Goal: Complete application form: Complete application form

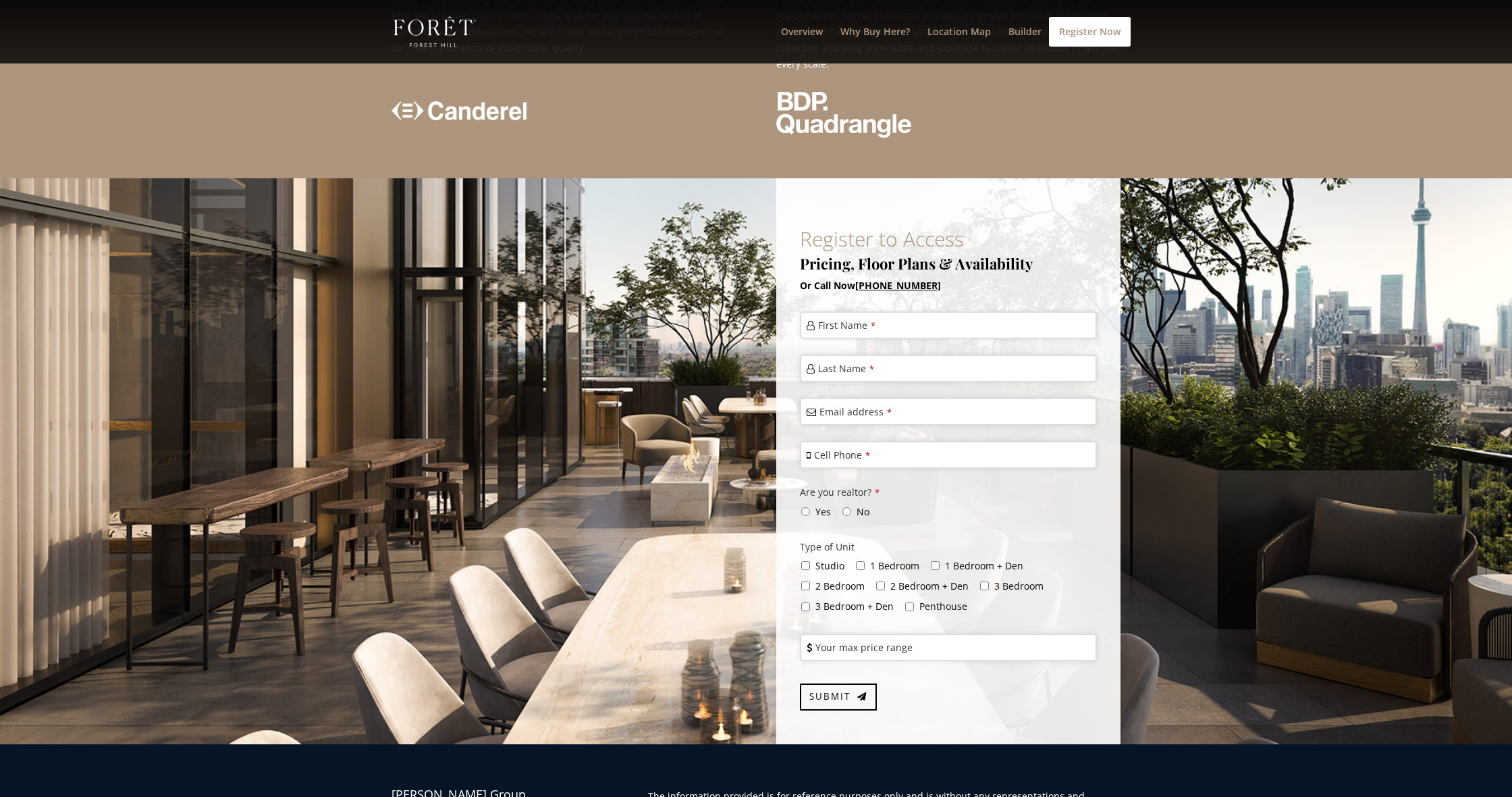
scroll to position [3239, 0]
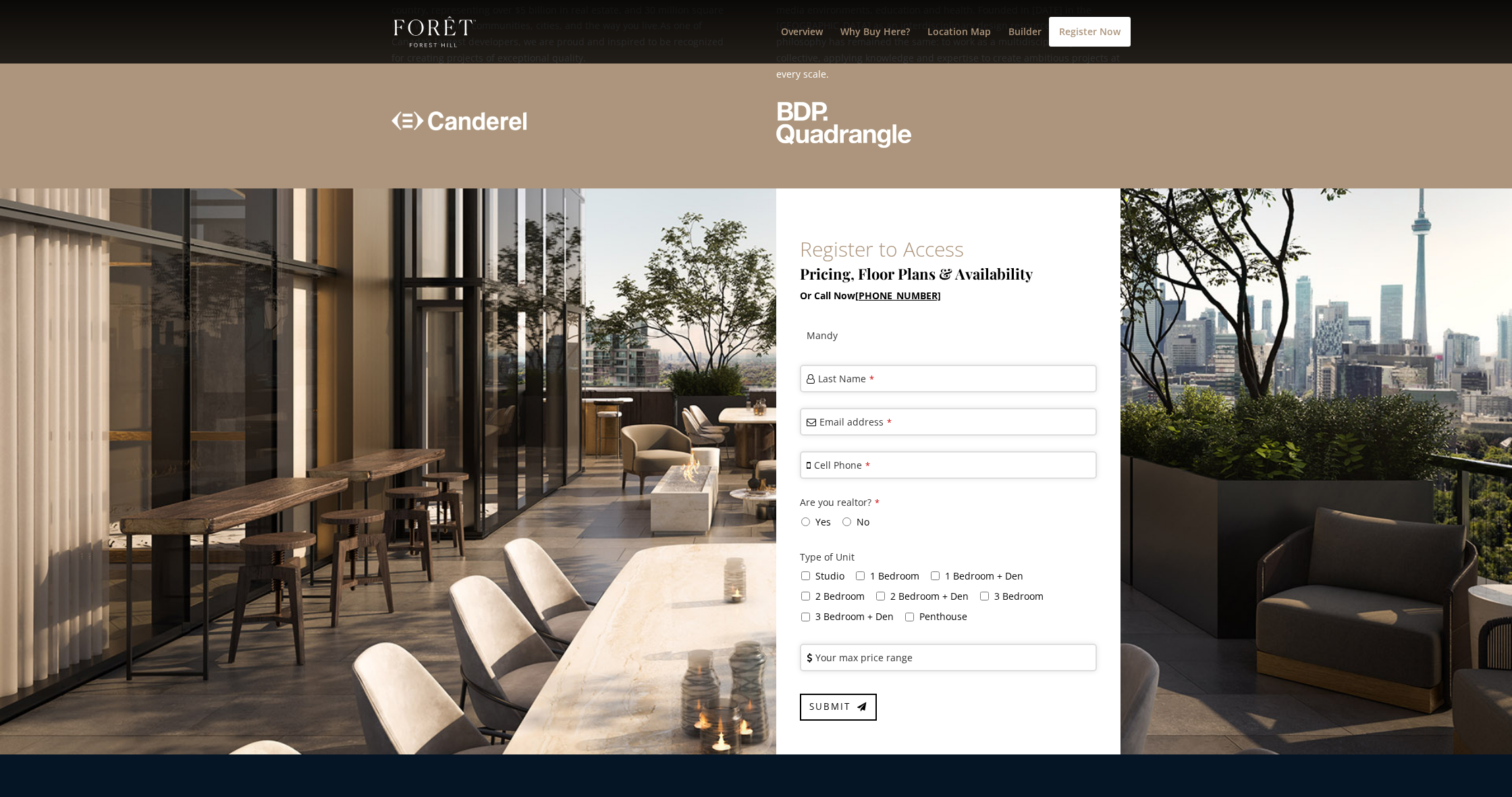
type input "Mandy"
type input "Samols"
type input "[EMAIL_ADDRESS][DOMAIN_NAME]"
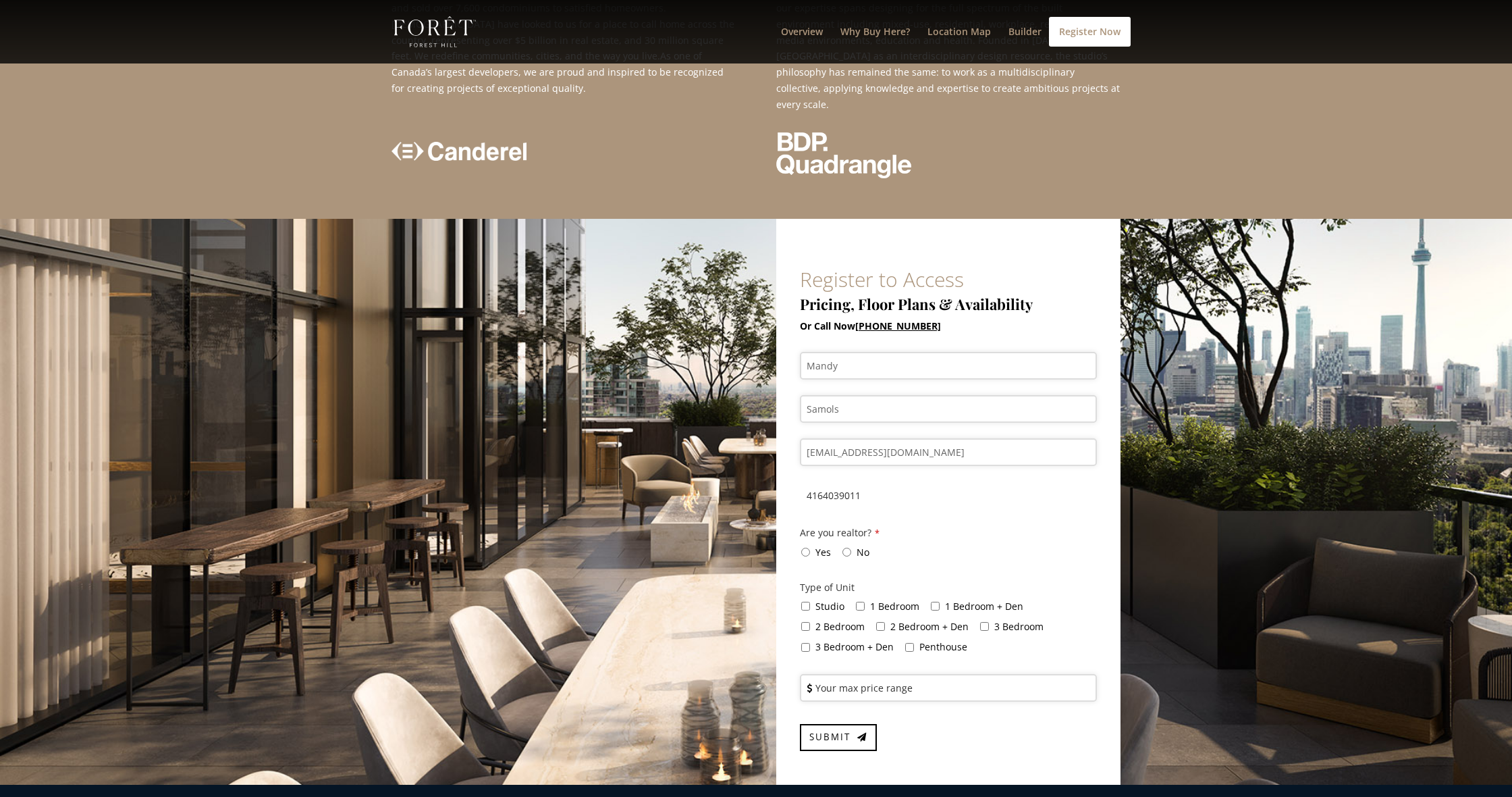
scroll to position [3206, 0]
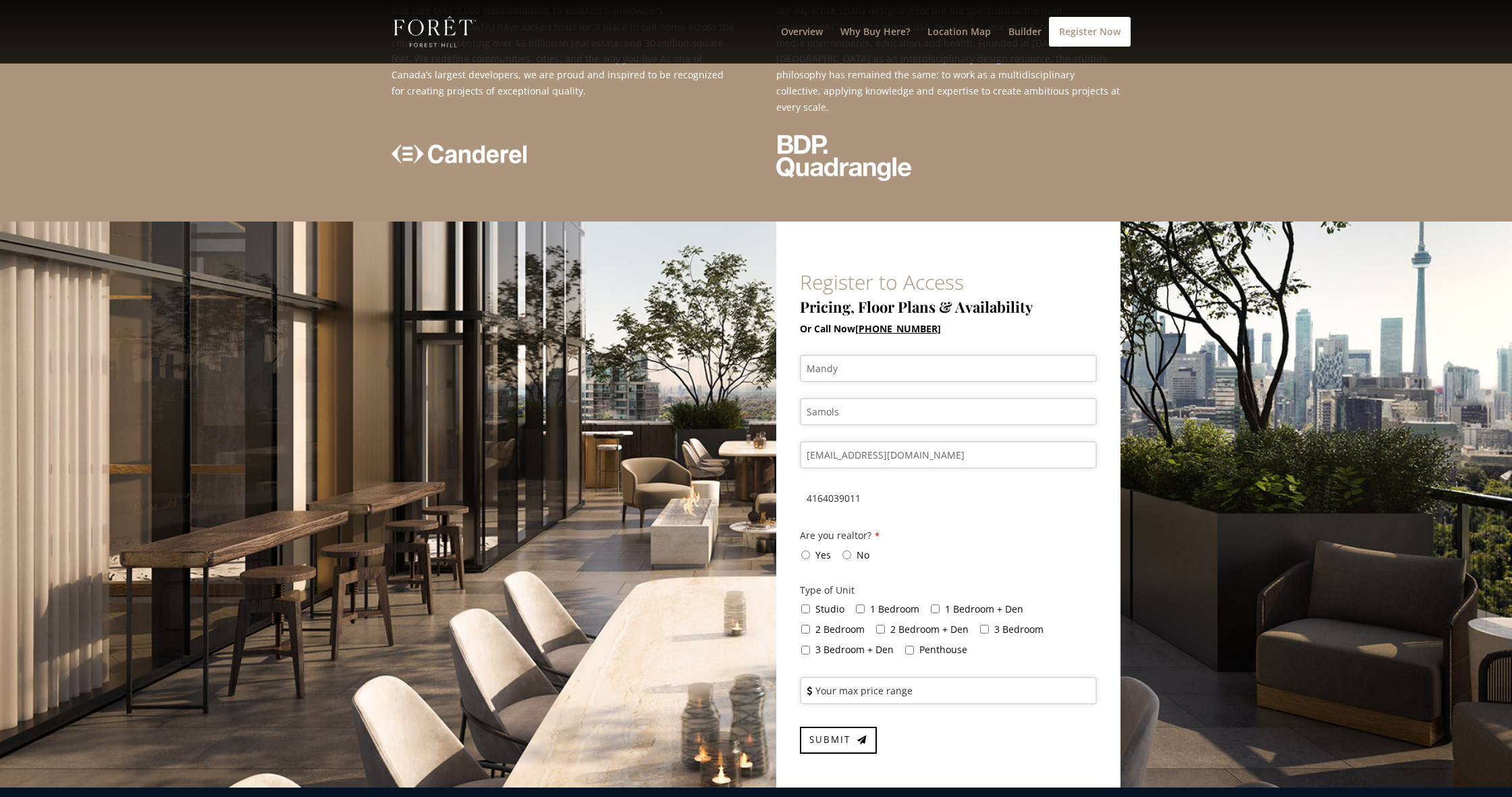
type input "4164039011"
click at [843, 550] on input "No" at bounding box center [847, 554] width 9 height 9
radio input "true"
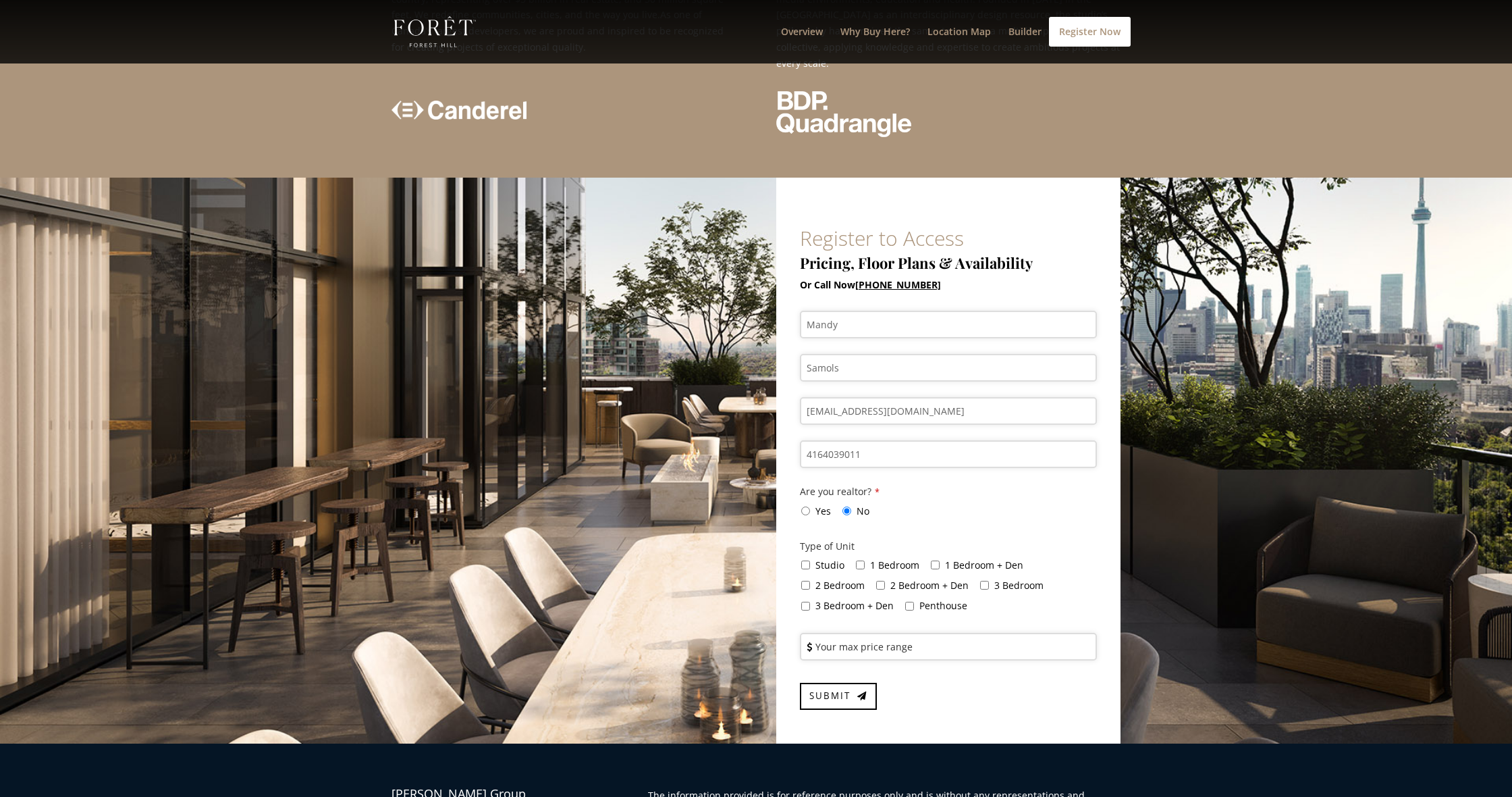
scroll to position [3249, 0]
drag, startPoint x: 859, startPoint y: 442, endPoint x: 868, endPoint y: 443, distance: 9.1
click at [859, 561] on input "1 Bedroom" at bounding box center [860, 565] width 9 height 9
checkbox input "true"
click at [940, 559] on label "1 Bedroom + Den" at bounding box center [982, 565] width 84 height 13
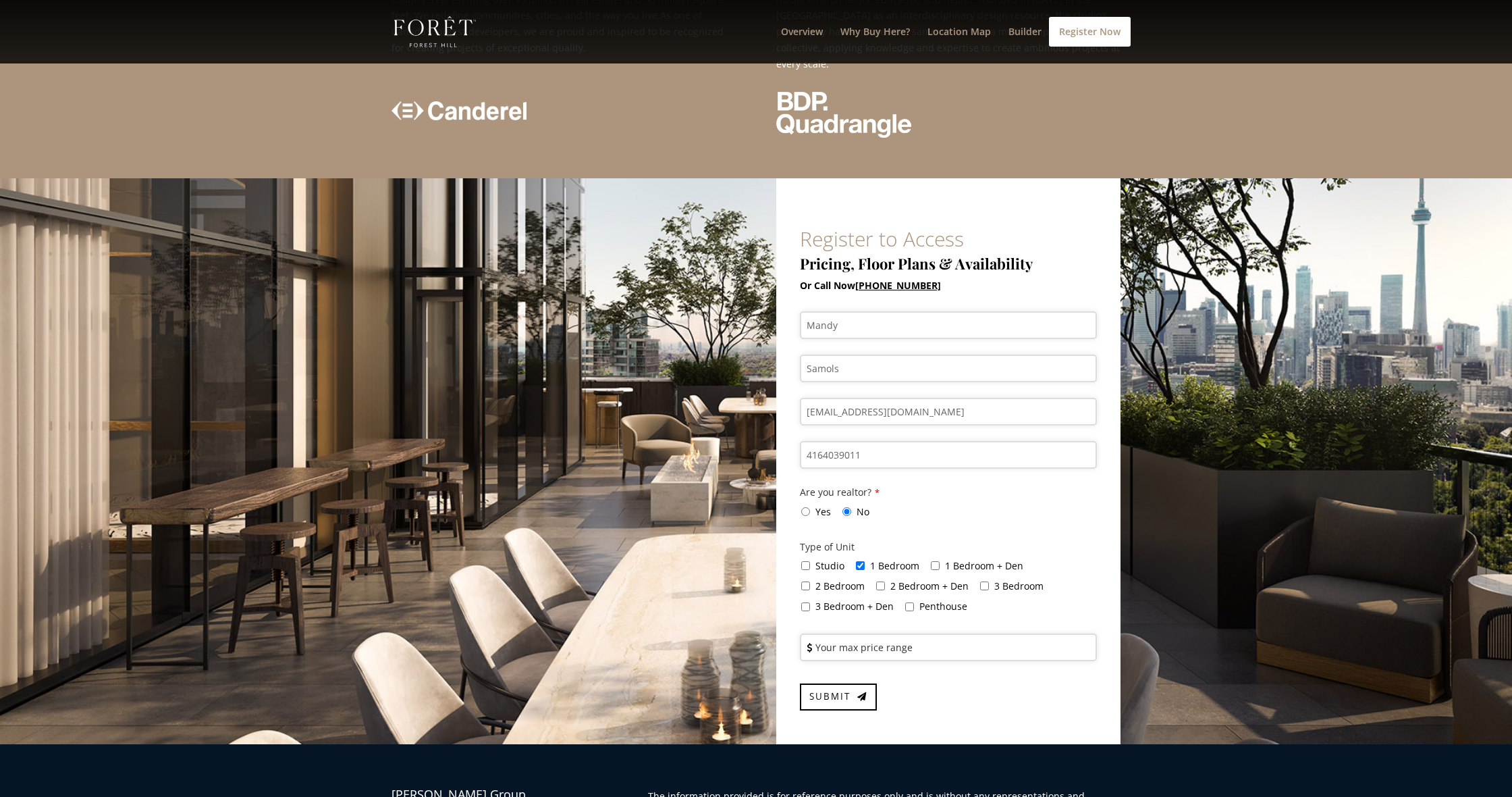
click at [936, 561] on input "1 Bedroom + Den" at bounding box center [935, 565] width 9 height 9
checkbox input "true"
drag, startPoint x: 806, startPoint y: 460, endPoint x: 814, endPoint y: 461, distance: 8.1
click at [806, 582] on input "2 Bedroom" at bounding box center [806, 586] width 9 height 9
checkbox input "true"
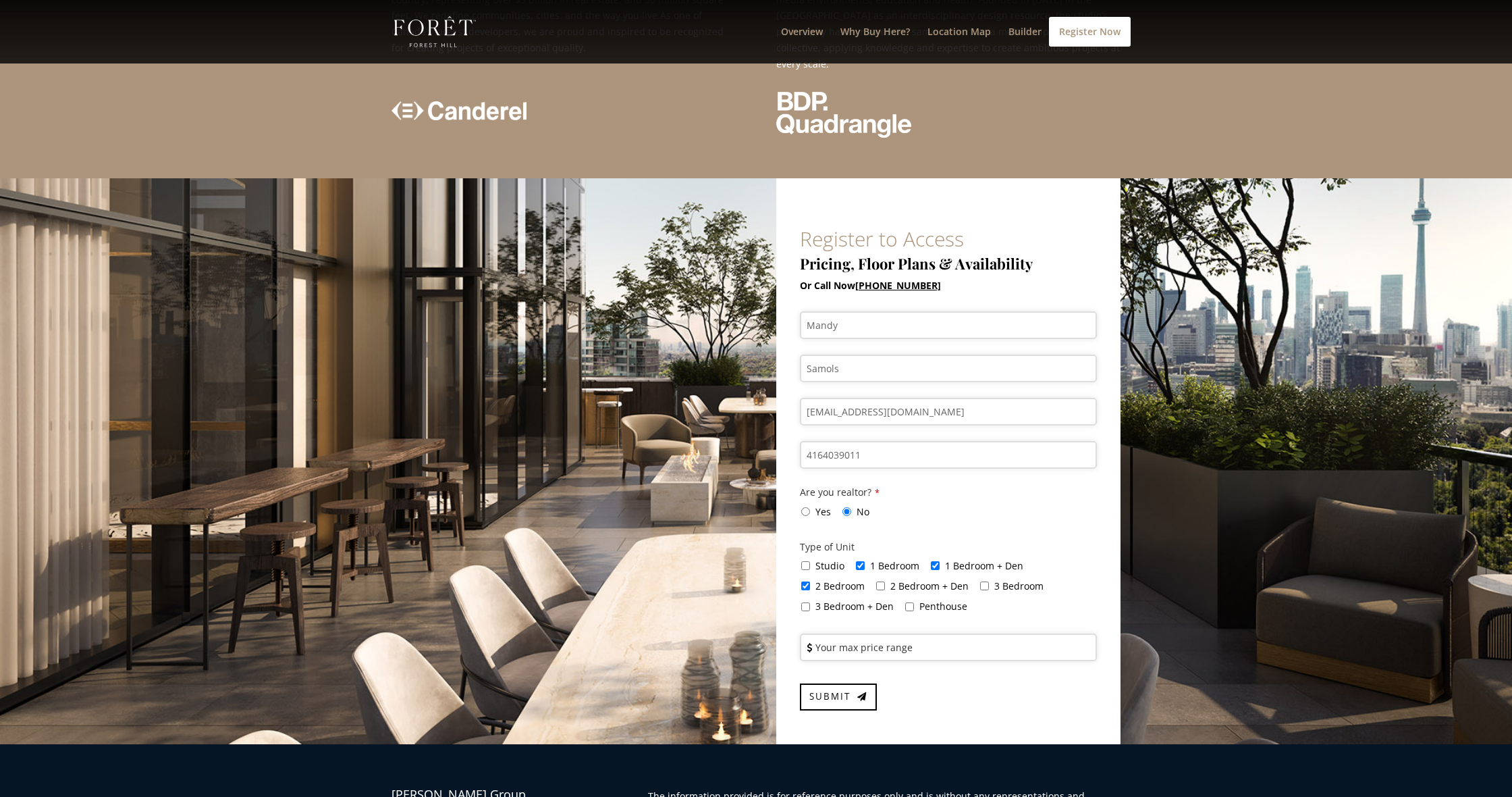
click at [883, 578] on div "2 Bedroom + Den" at bounding box center [926, 588] width 104 height 20
click at [980, 582] on input "3 Bedroom" at bounding box center [984, 586] width 9 height 9
checkbox input "true"
click at [879, 582] on input "2 Bedroom + Den" at bounding box center [881, 586] width 9 height 9
checkbox input "true"
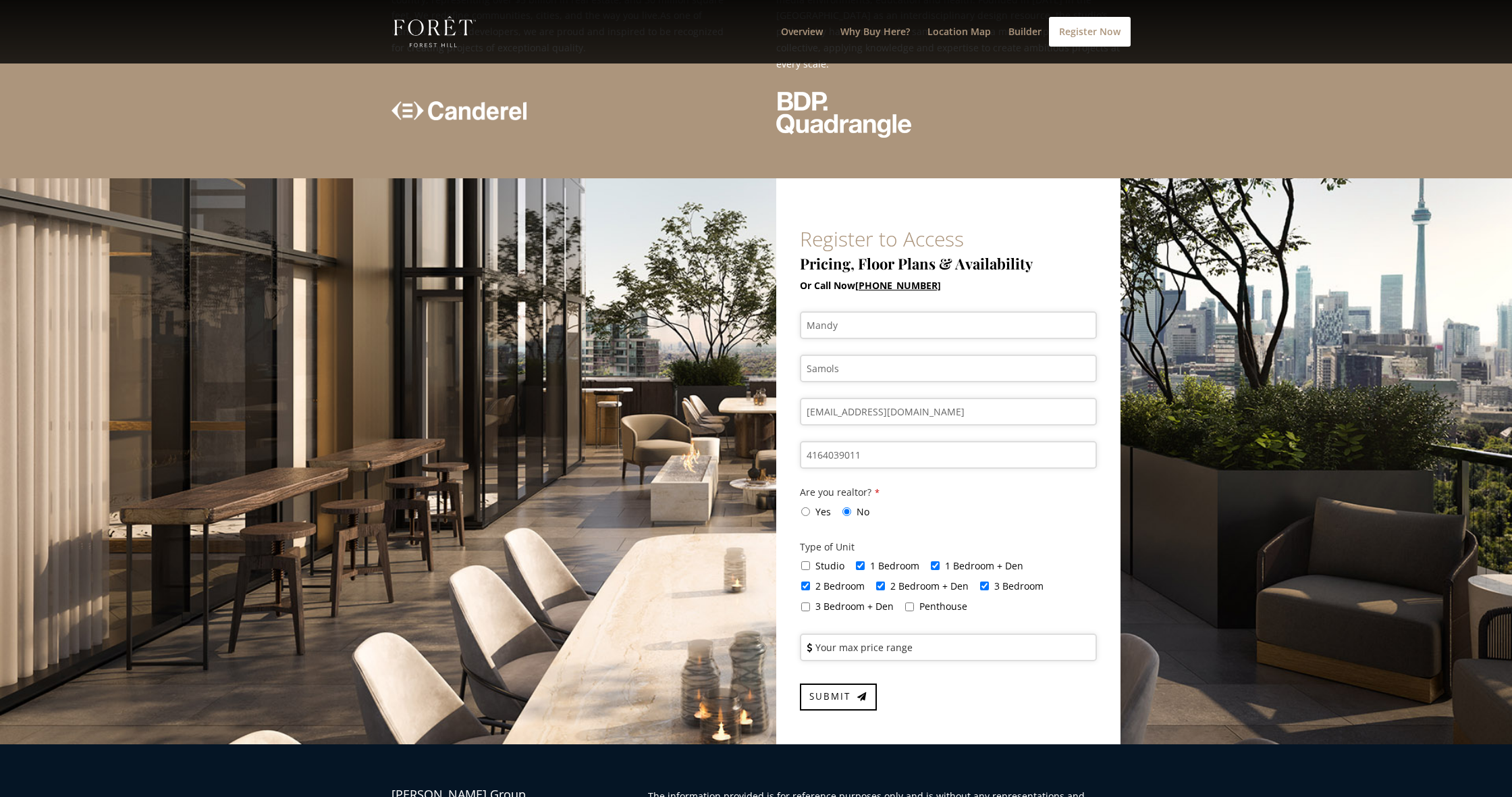
click at [805, 602] on input "3 Bedroom + Den" at bounding box center [806, 606] width 9 height 9
checkbox input "true"
drag, startPoint x: 908, startPoint y: 480, endPoint x: 874, endPoint y: 513, distance: 47.4
click at [874, 513] on div "Mandy First Name * Samols Last Name * mandysamols@gmail.com Email address * 416…" at bounding box center [948, 515] width 297 height 409
click at [823, 690] on span "Submit" at bounding box center [830, 696] width 41 height 12
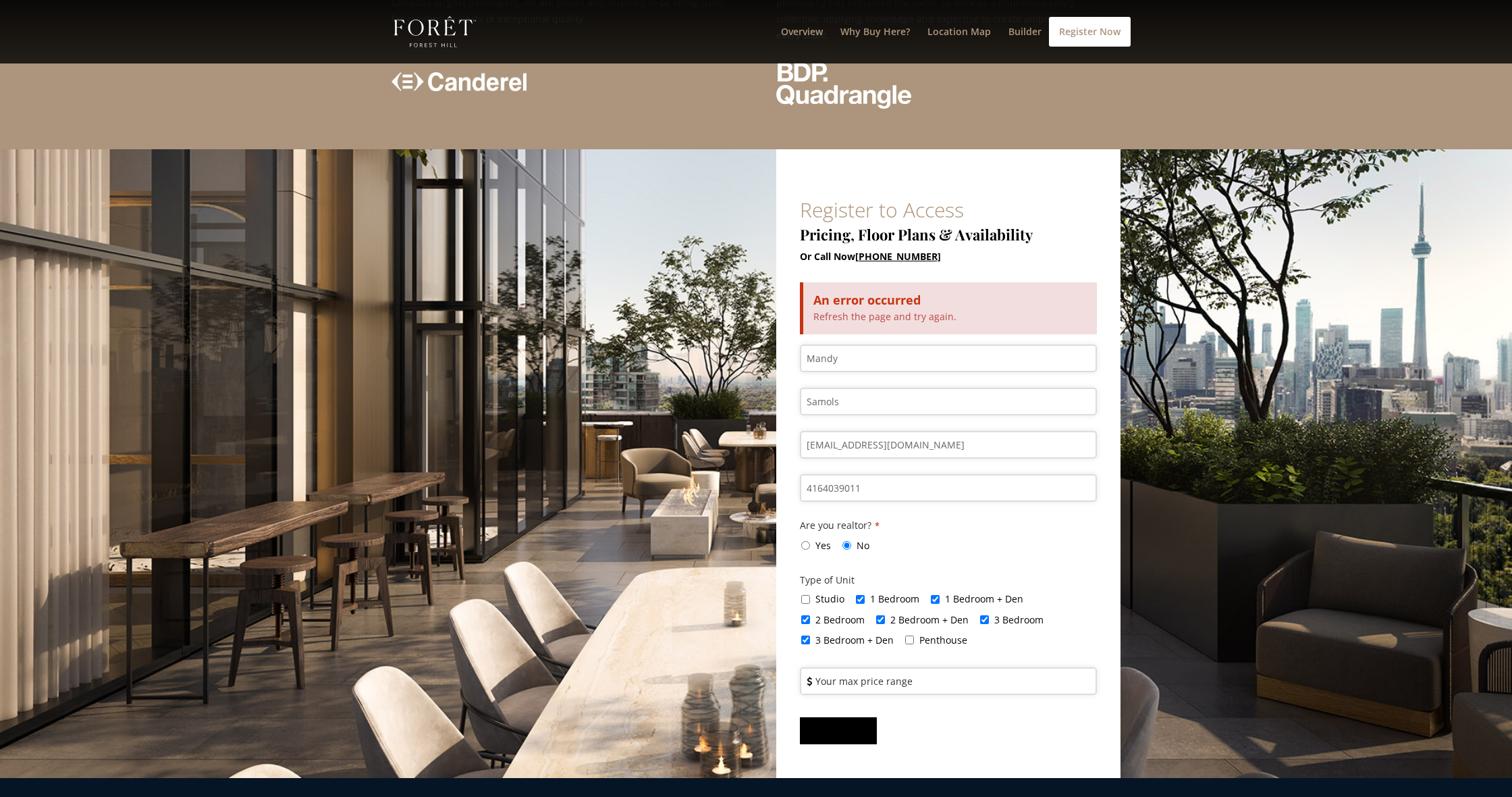
scroll to position [3294, 0]
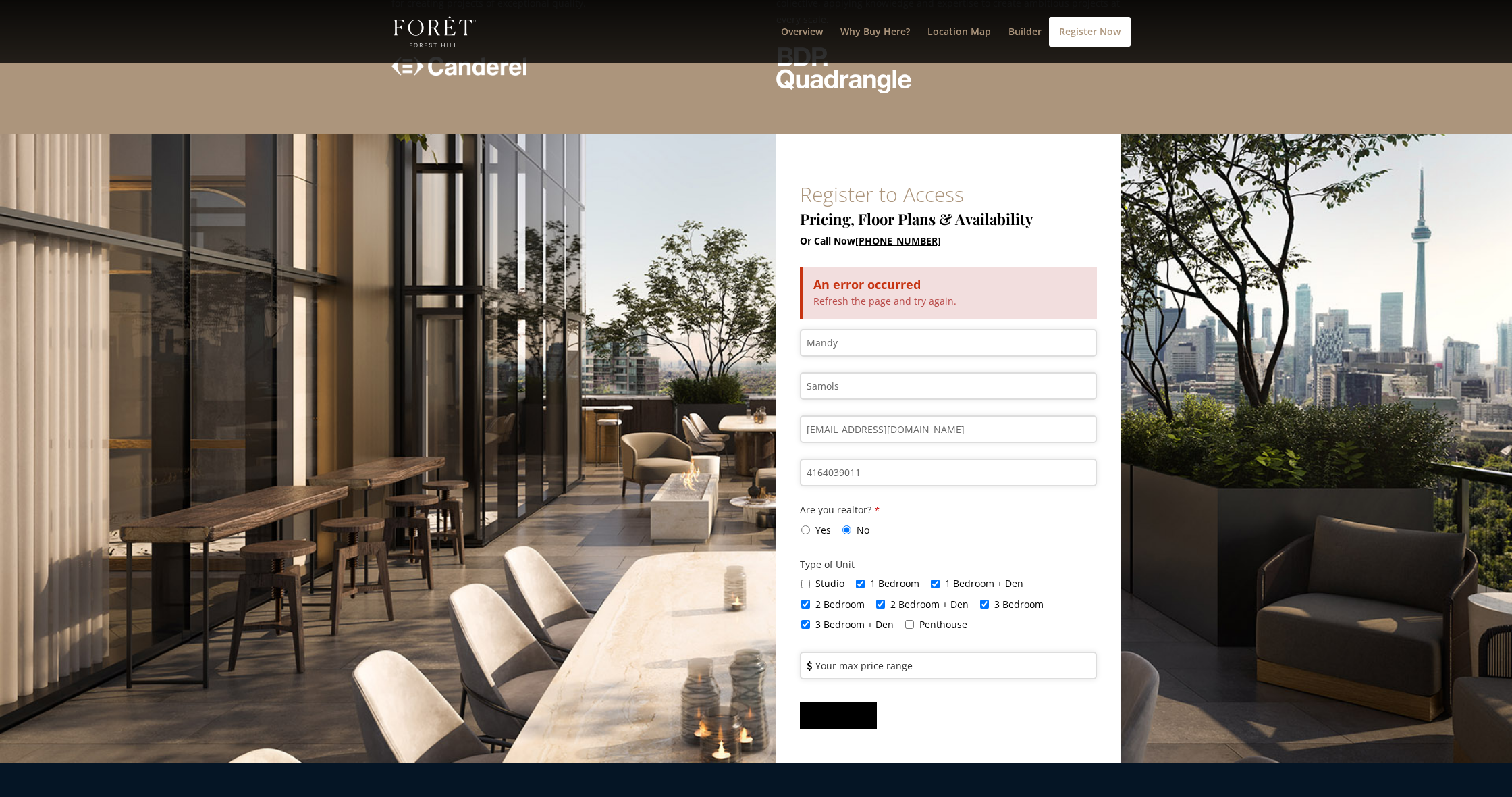
click at [834, 708] on span "Submit" at bounding box center [830, 714] width 41 height 12
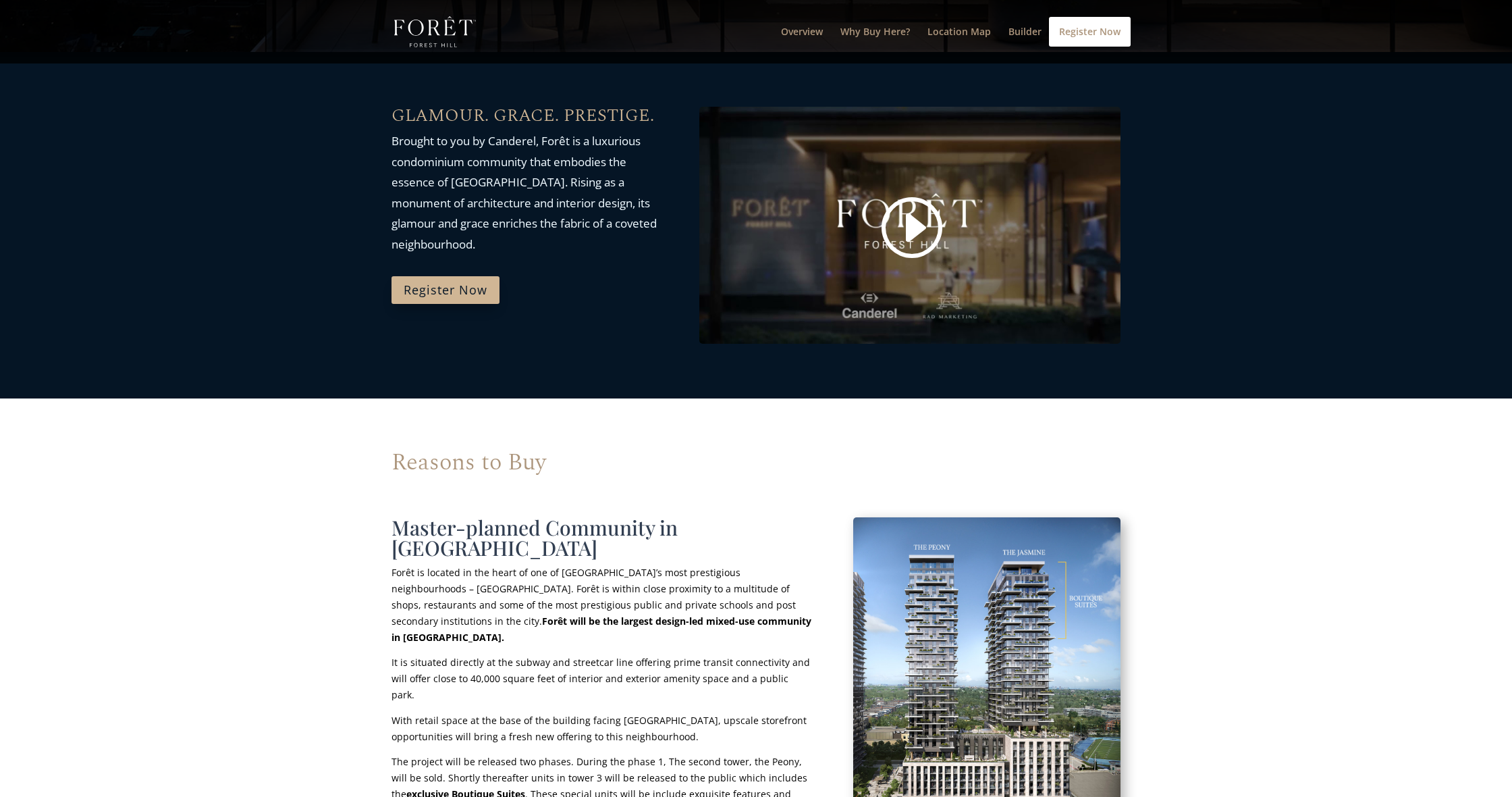
scroll to position [458, 0]
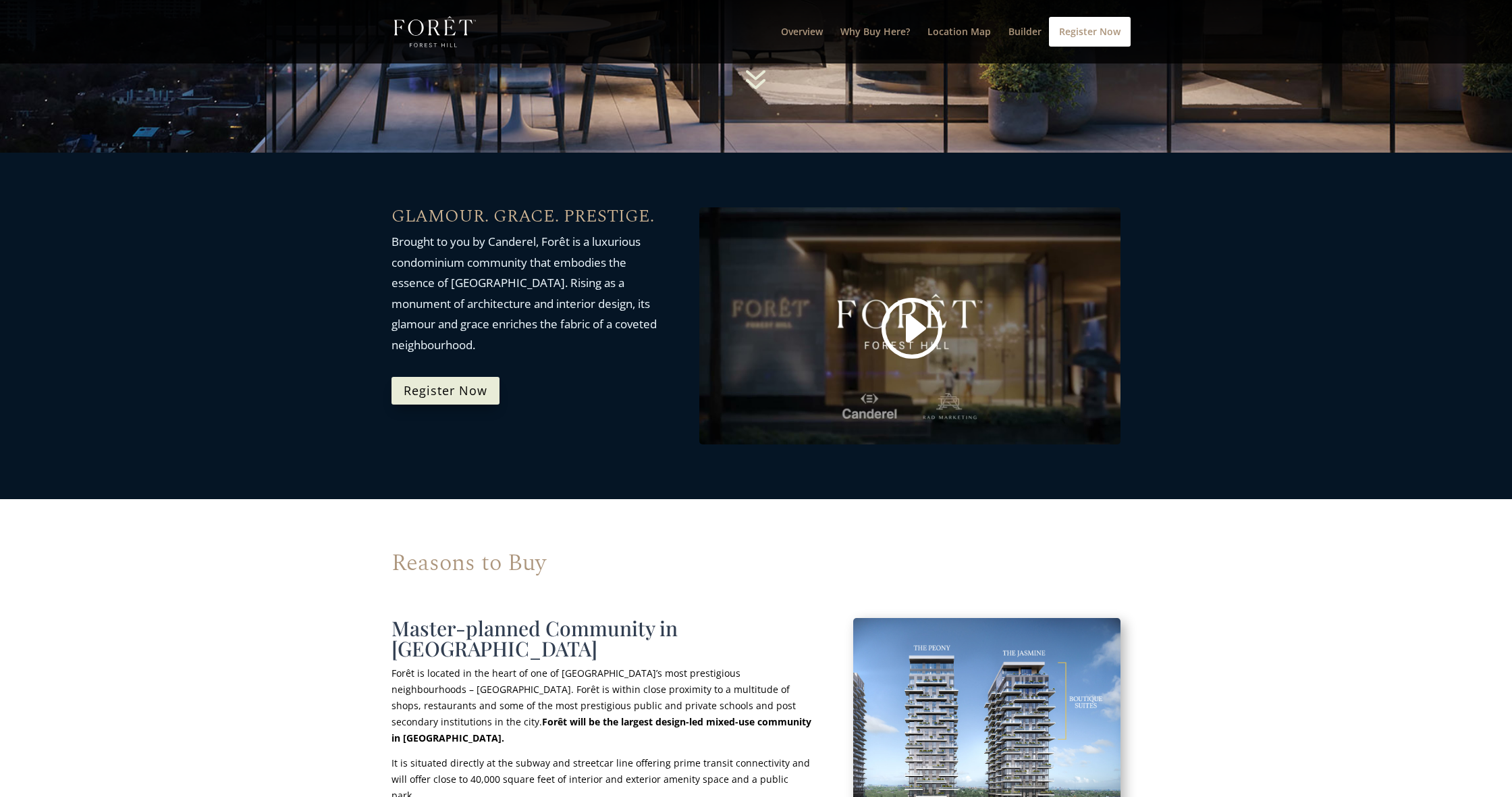
click at [443, 388] on link "Register Now" at bounding box center [445, 391] width 108 height 27
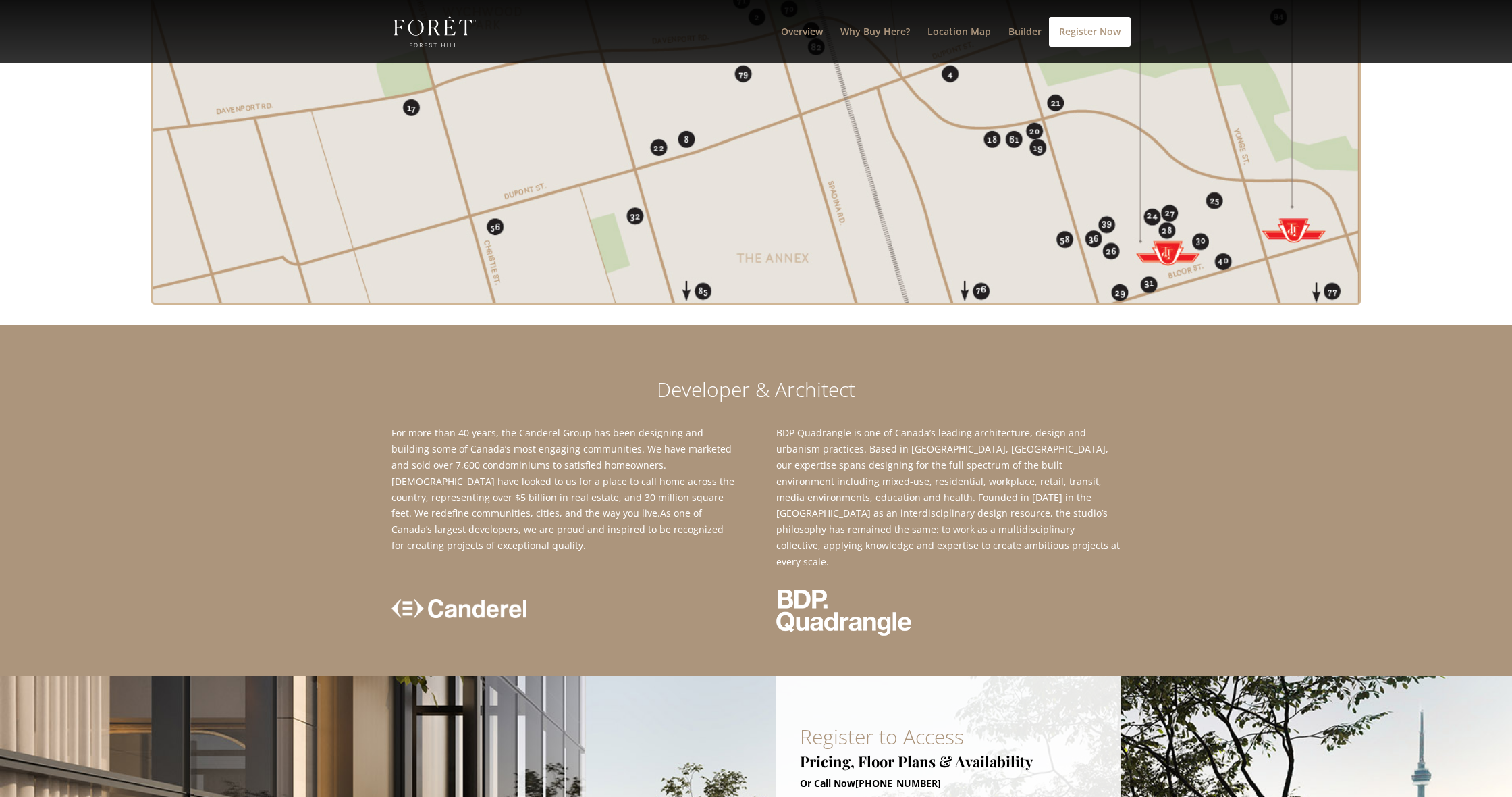
scroll to position [3245, 0]
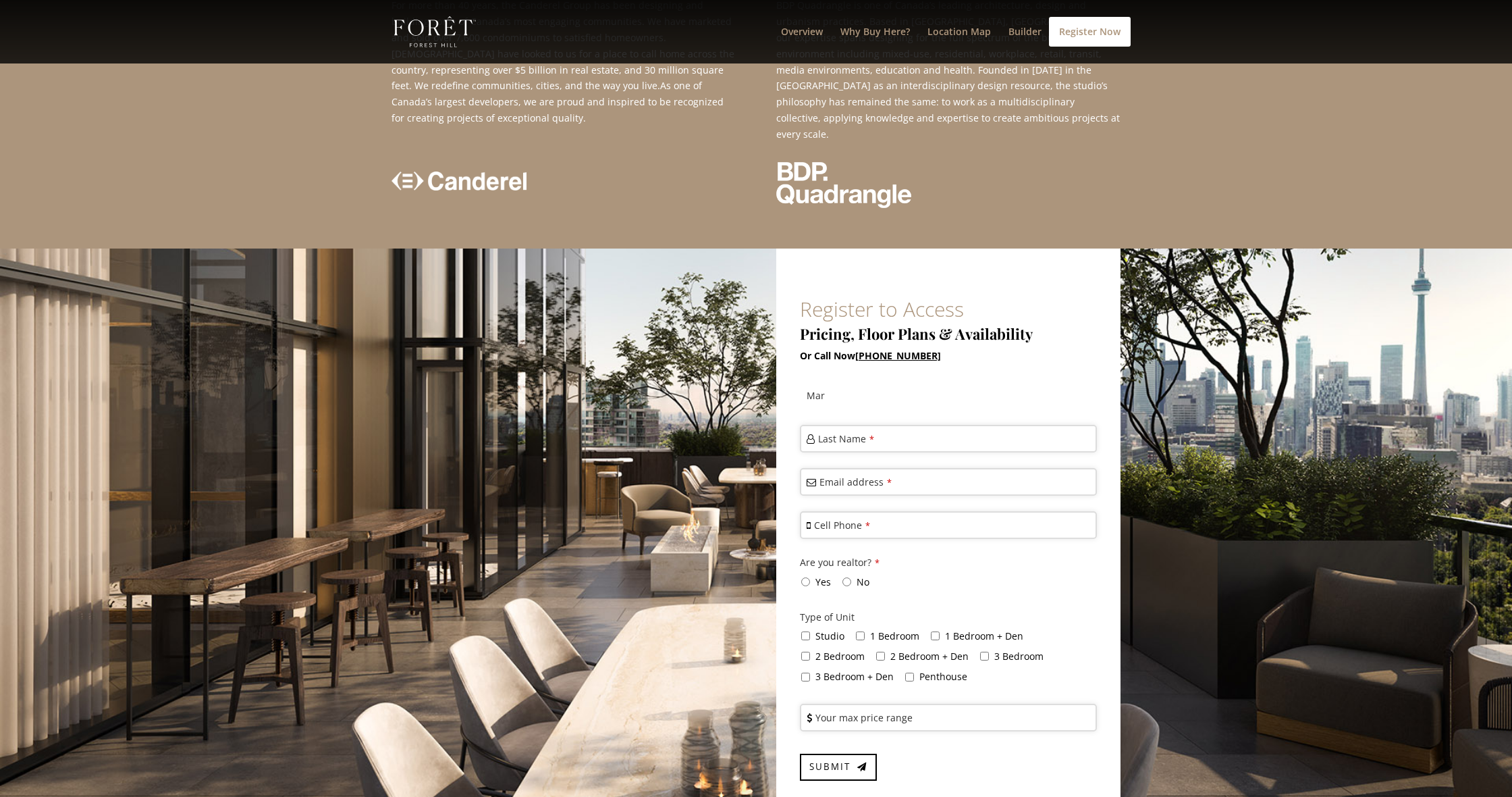
drag, startPoint x: 846, startPoint y: 274, endPoint x: 818, endPoint y: 274, distance: 28.0
click at [818, 382] on input "Mar" at bounding box center [948, 396] width 297 height 27
type input "Mandy"
type input "Samols"
type input "[EMAIL_ADDRESS][DOMAIN_NAME]"
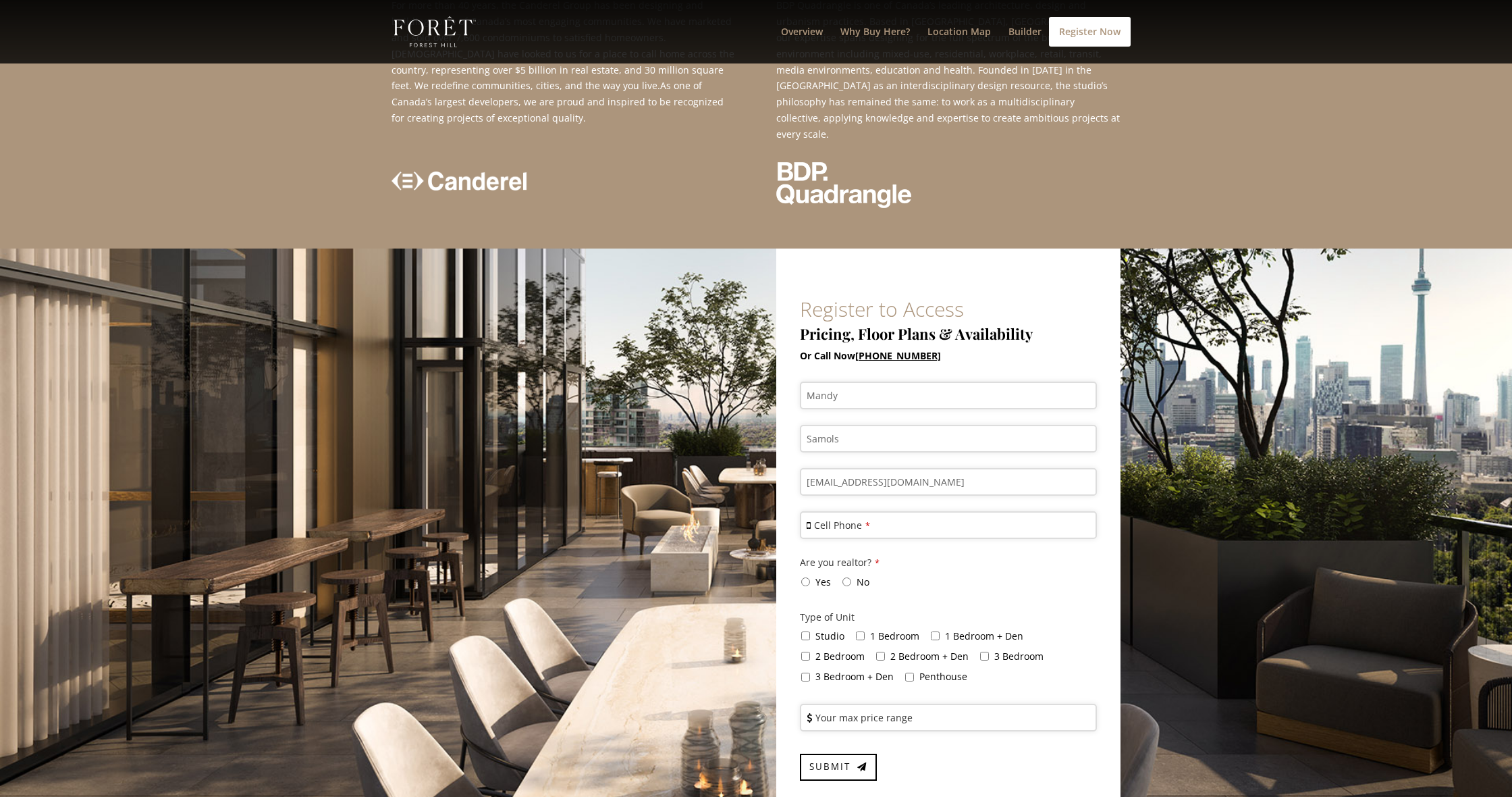
click at [803, 578] on input "Yes" at bounding box center [806, 582] width 9 height 9
radio input "true"
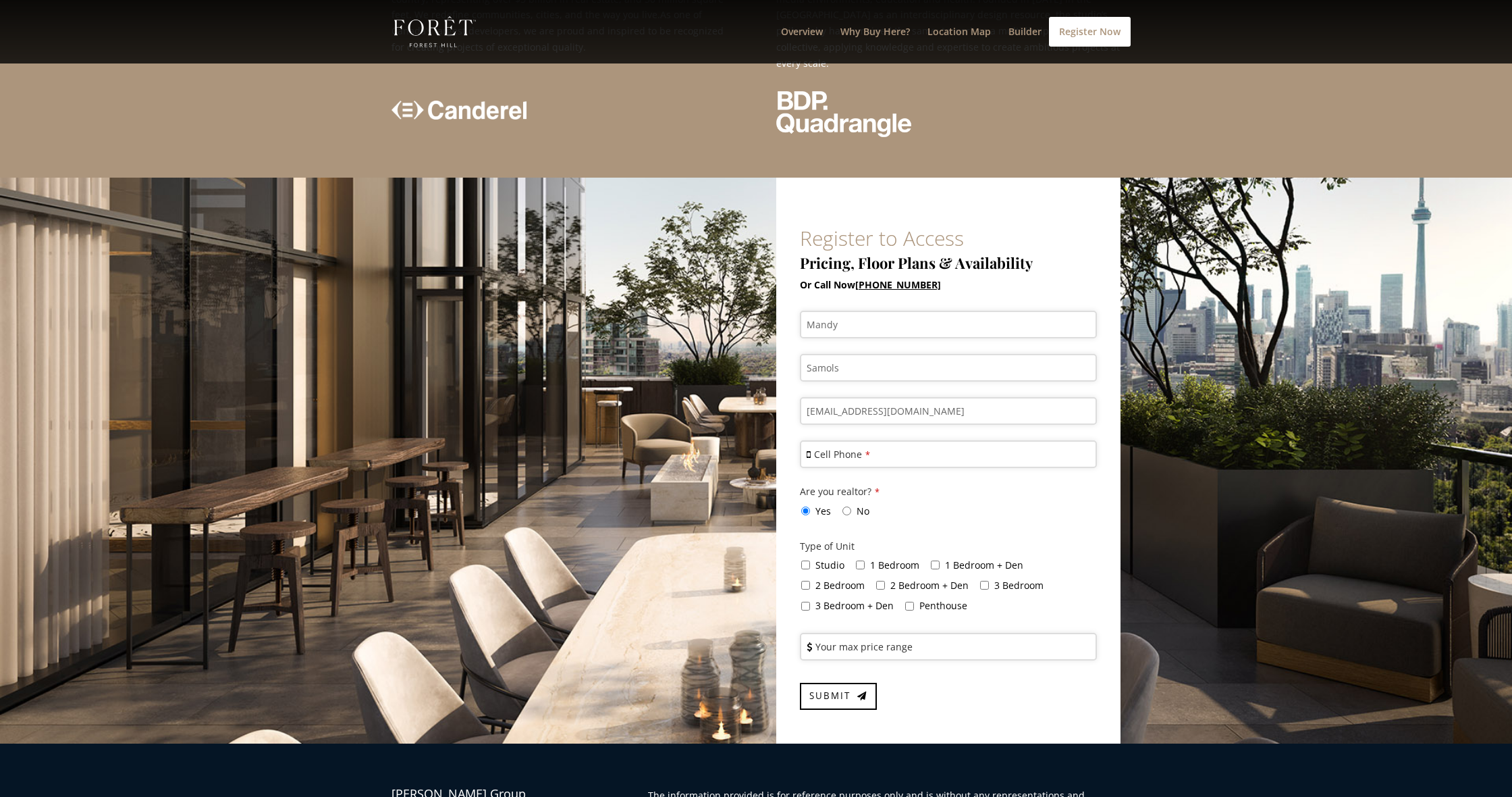
scroll to position [3249, 0]
click at [860, 561] on input "1 Bedroom" at bounding box center [860, 565] width 9 height 9
checkbox input "true"
click at [931, 561] on input "1 Bedroom + Den" at bounding box center [935, 565] width 9 height 9
checkbox input "true"
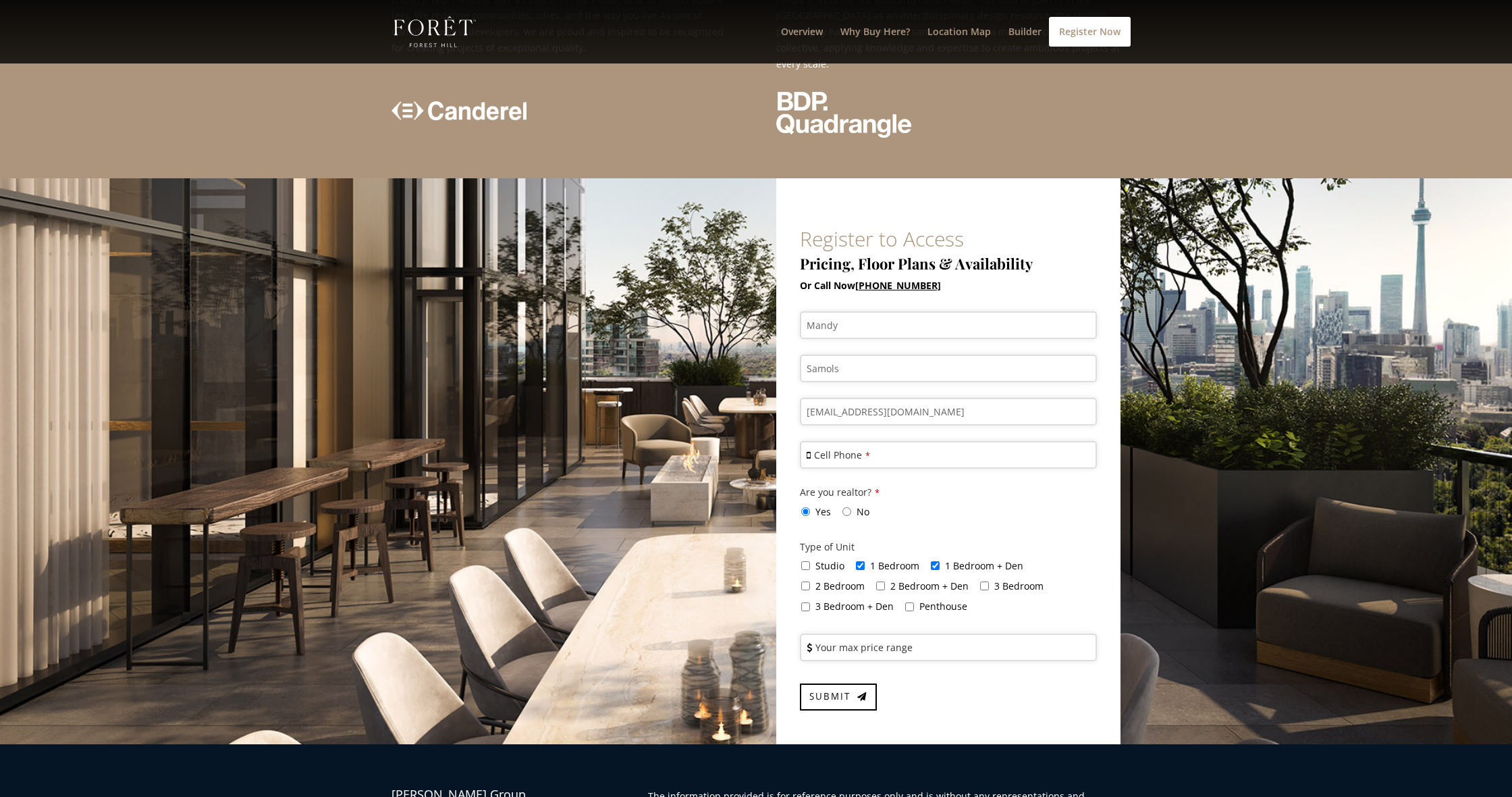
click at [881, 582] on input "2 Bedroom + Den" at bounding box center [881, 586] width 9 height 9
checkbox input "true"
click at [807, 582] on input "2 Bedroom" at bounding box center [806, 586] width 9 height 9
checkbox input "true"
click at [982, 582] on input "3 Bedroom" at bounding box center [984, 586] width 9 height 9
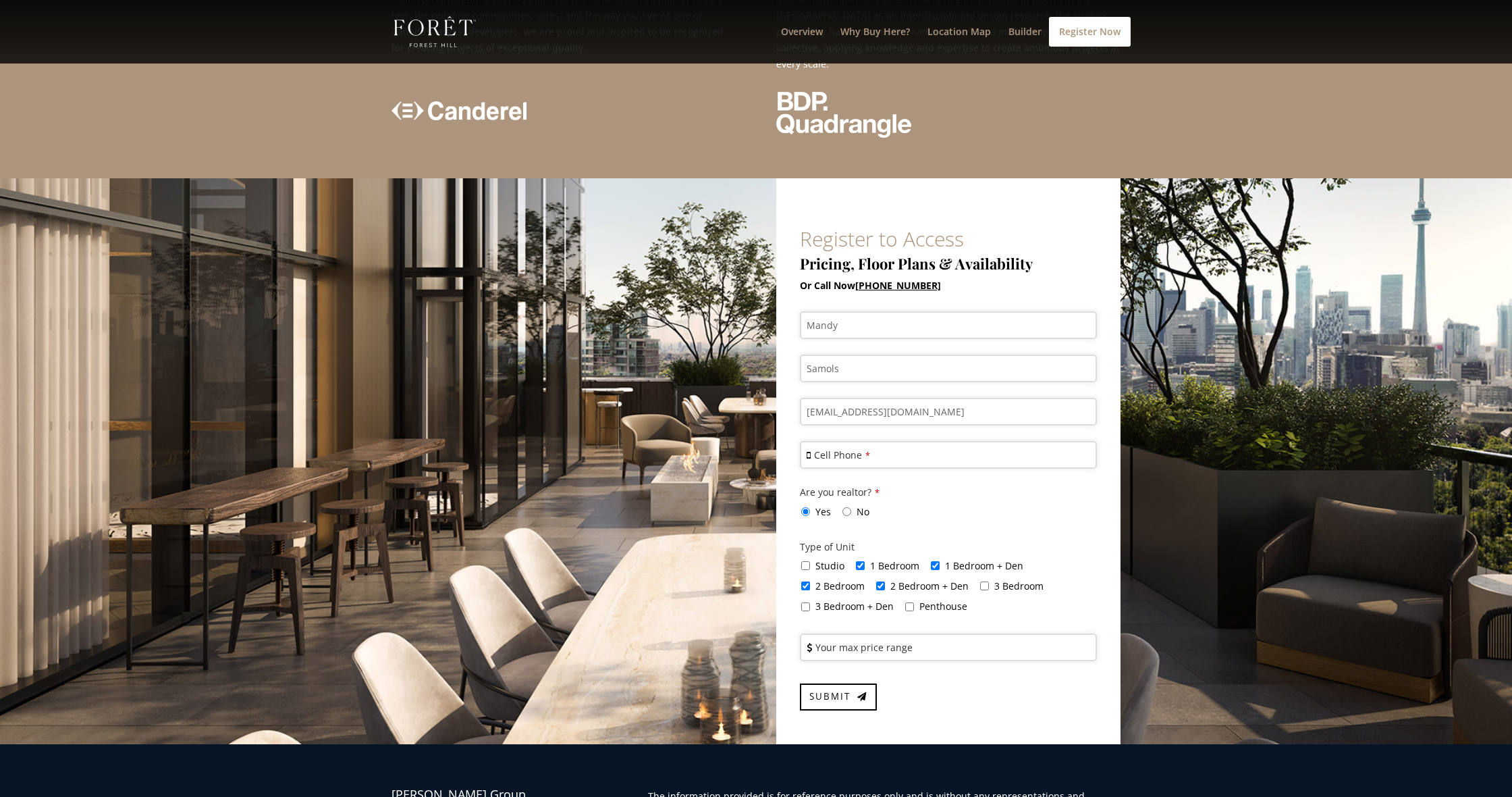
checkbox input "true"
click at [807, 602] on input "3 Bedroom + Den" at bounding box center [806, 606] width 9 height 9
checkbox input "true"
click at [870, 640] on label "Your max price range" at bounding box center [864, 647] width 97 height 15
click at [870, 633] on input "Your max price range" at bounding box center [948, 647] width 297 height 27
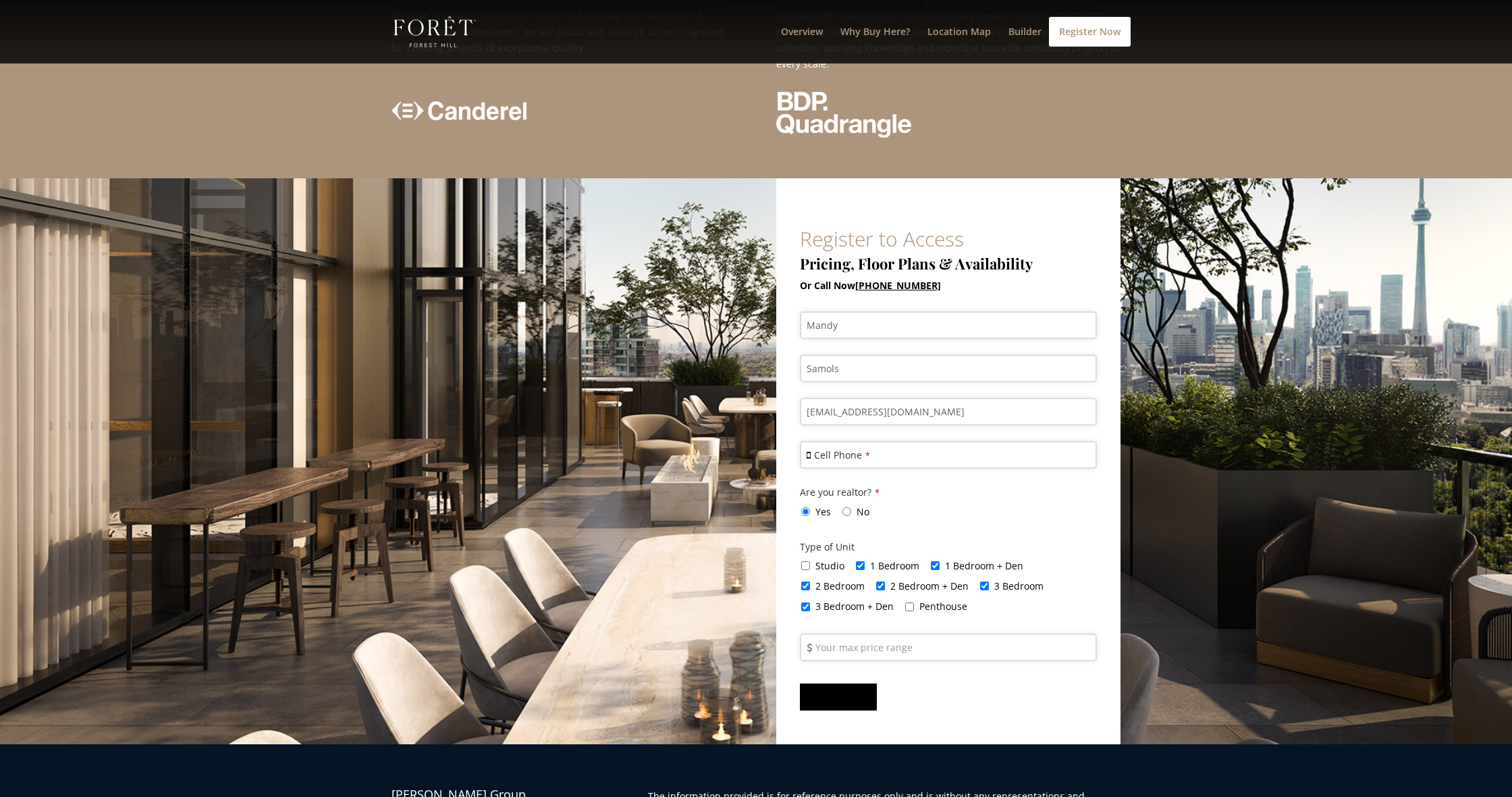
click at [830, 690] on span "Submit" at bounding box center [830, 696] width 41 height 12
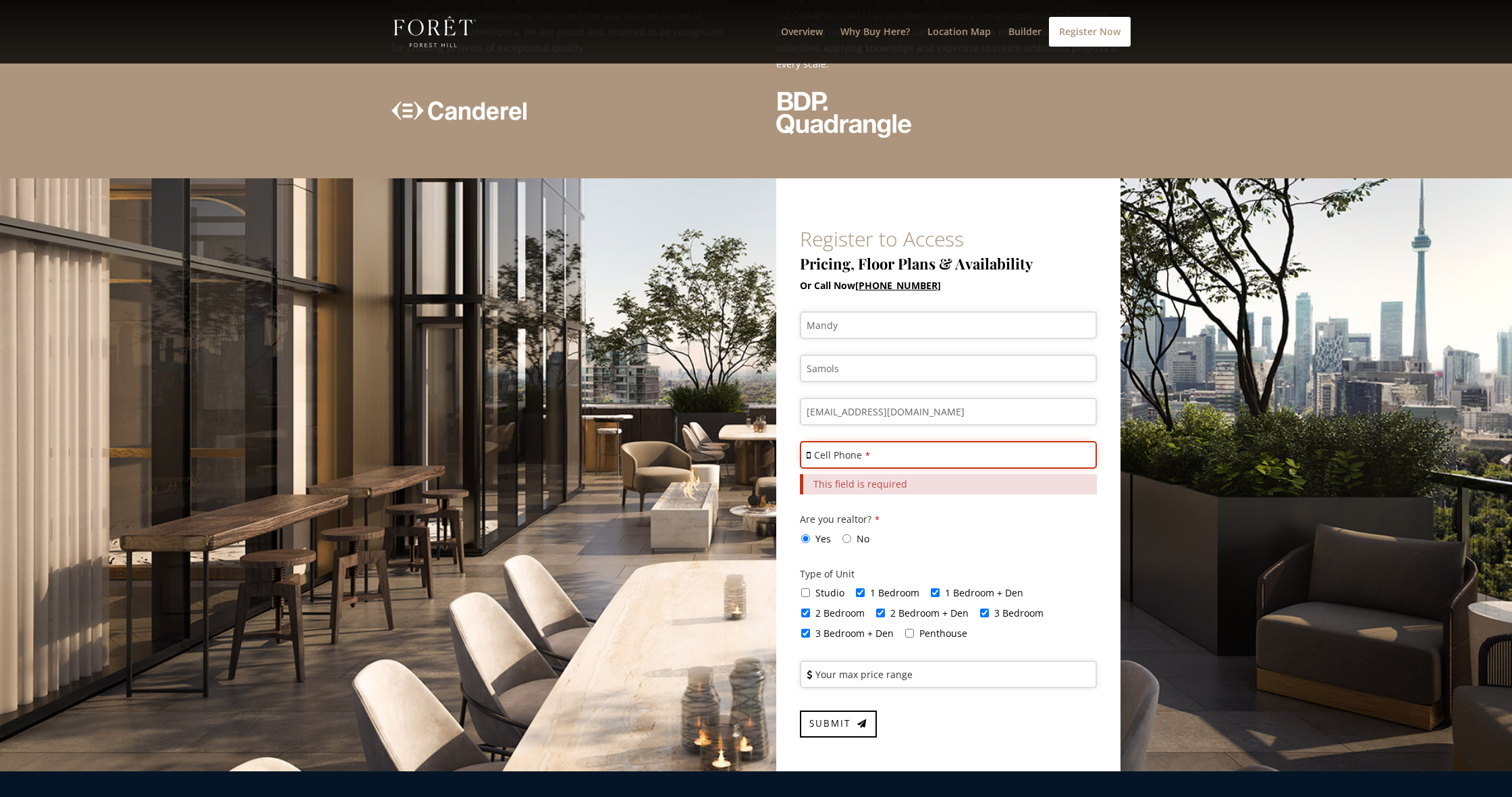
click at [825, 447] on label "Cell Phone *" at bounding box center [843, 454] width 57 height 15
click at [825, 441] on input "Cell Phone *" at bounding box center [948, 455] width 297 height 27
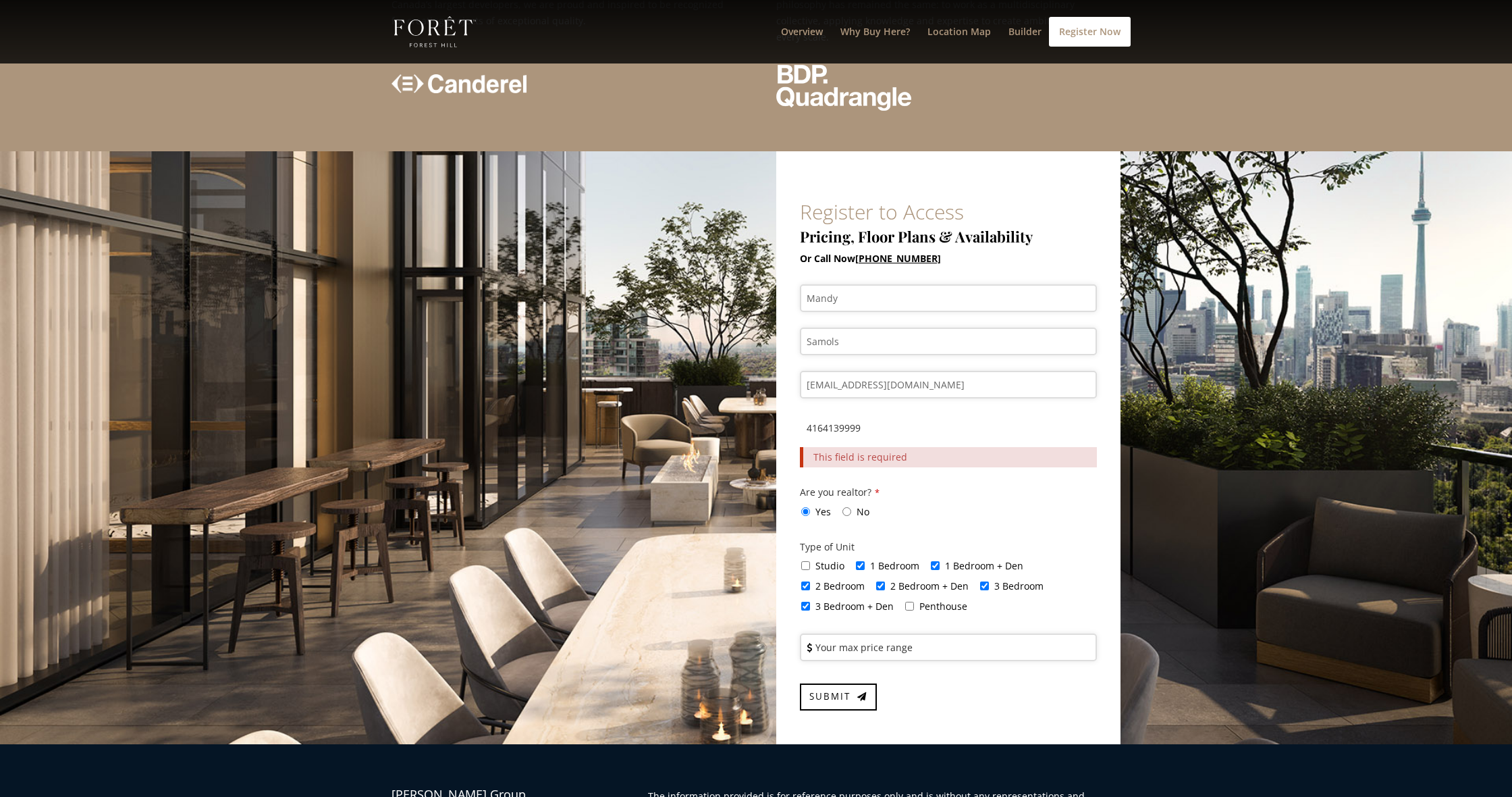
scroll to position [3276, 0]
type input "4164139999"
click at [843, 691] on span "Submit" at bounding box center [830, 697] width 41 height 12
